Goal: Use online tool/utility: Utilize a website feature to perform a specific function

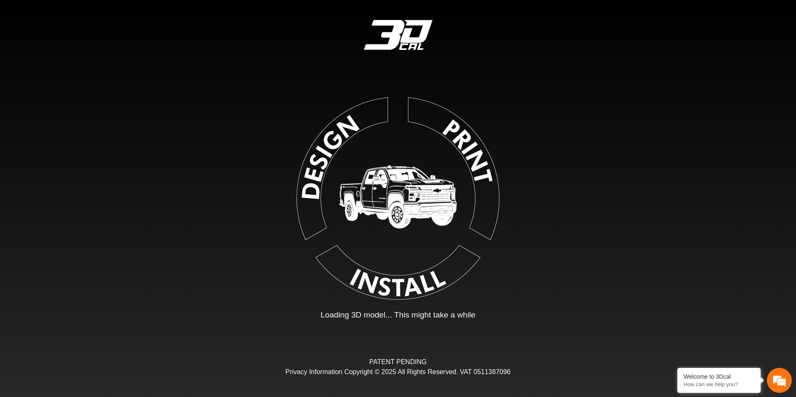
type input "*"
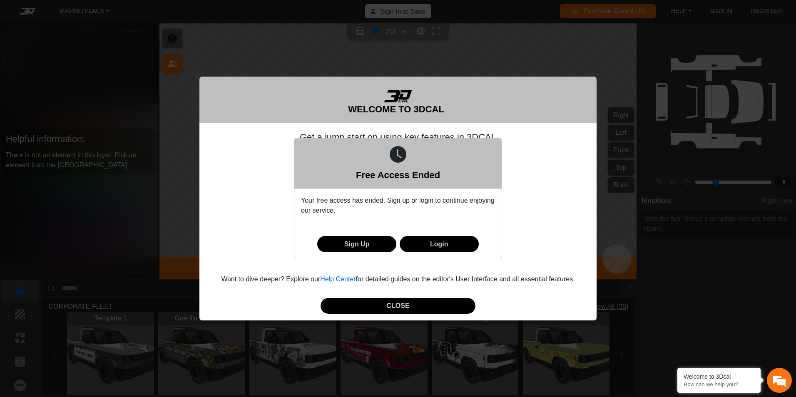
click at [377, 305] on div "Free Access Ended Your free access has ended. Sign up or login to continue enjo…" at bounding box center [398, 198] width 796 height 397
click at [379, 304] on div "Free Access Ended Your free access has ended. Sign up or login to continue enjo…" at bounding box center [398, 198] width 796 height 397
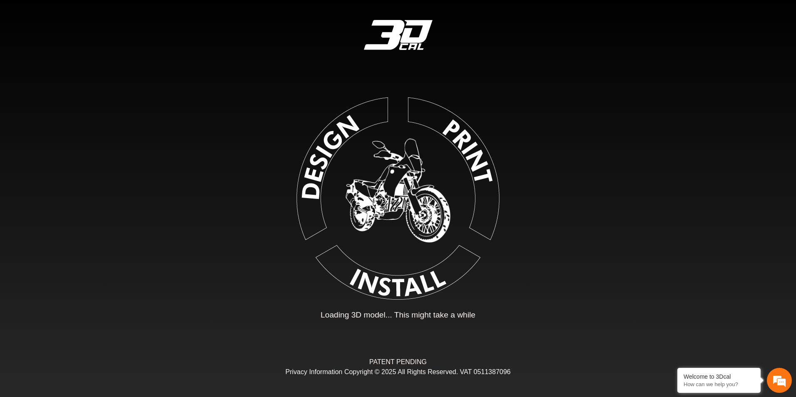
type input "*"
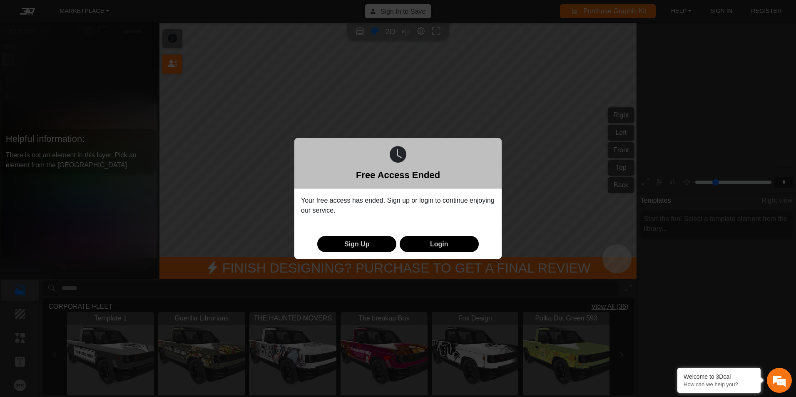
scroll to position [134, 129]
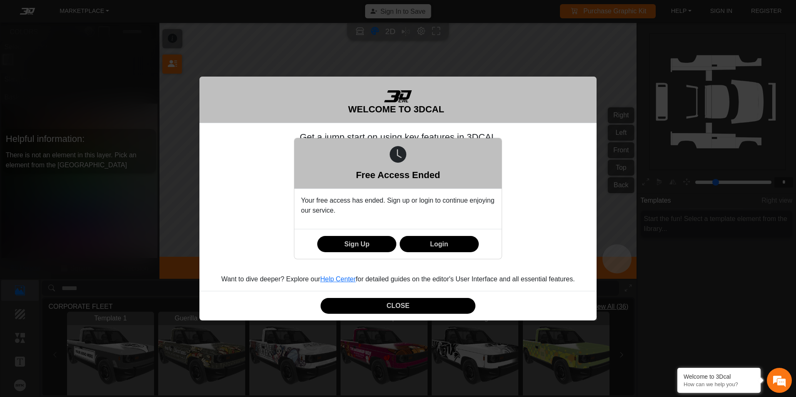
click at [390, 303] on div "Free Access Ended Your free access has ended. Sign up or login to continue enjo…" at bounding box center [398, 198] width 796 height 397
click at [435, 241] on button "Login" at bounding box center [439, 244] width 79 height 16
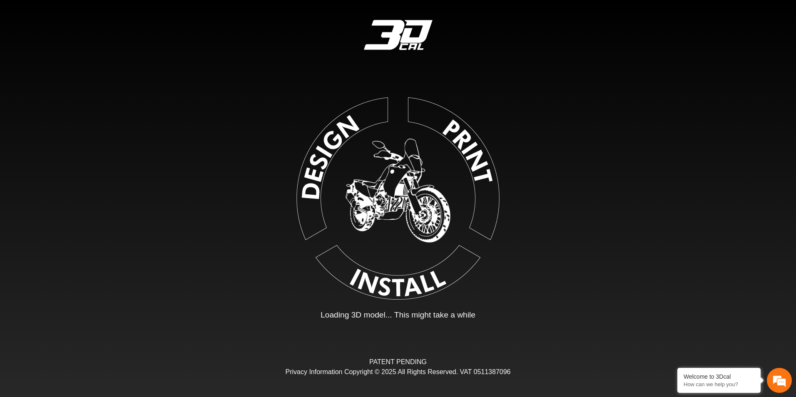
type input "*"
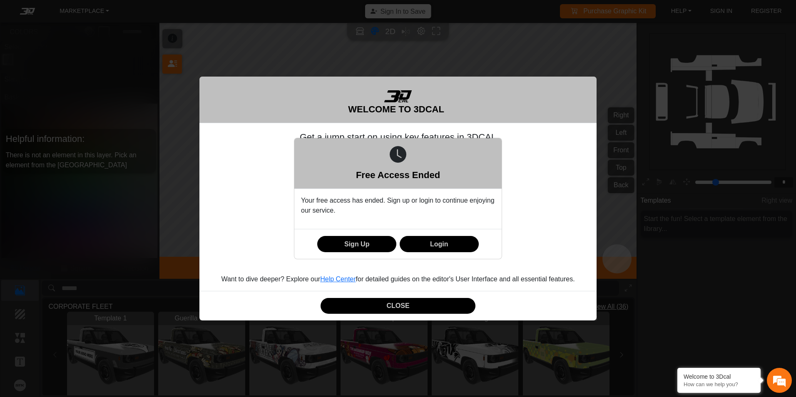
click at [434, 308] on div "Free Access Ended Your free access has ended. Sign up or login to continue enjo…" at bounding box center [398, 198] width 796 height 397
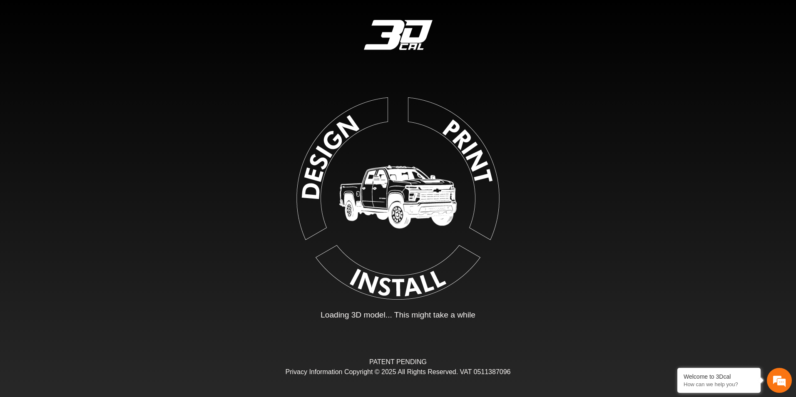
type input "*"
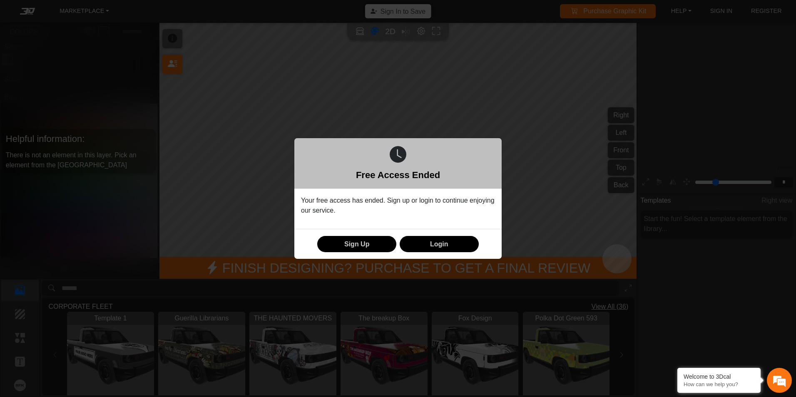
scroll to position [134, 129]
